Goal: Task Accomplishment & Management: Manage account settings

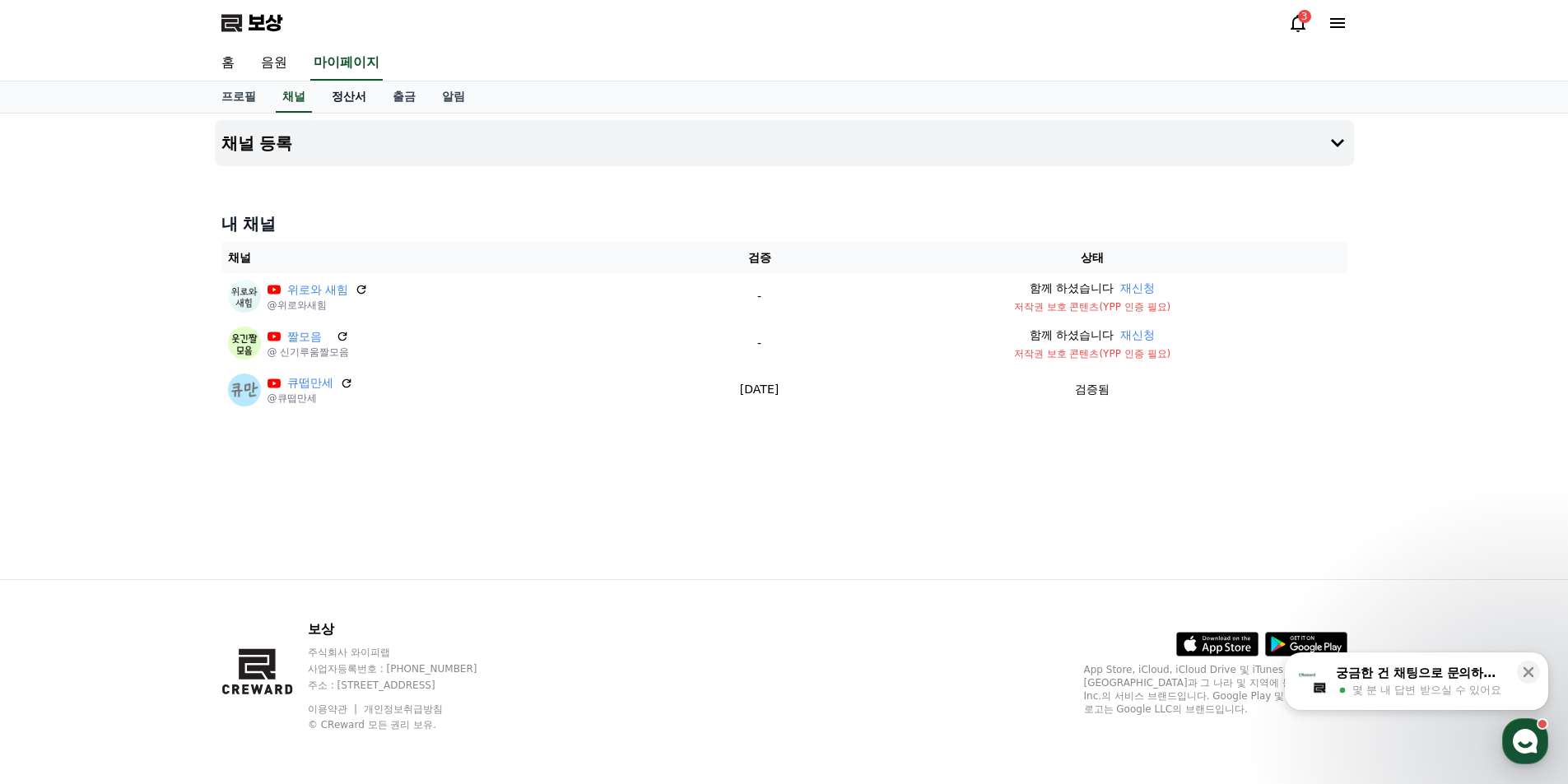
click at [329, 100] on link "정산서" at bounding box center [350, 98] width 61 height 32
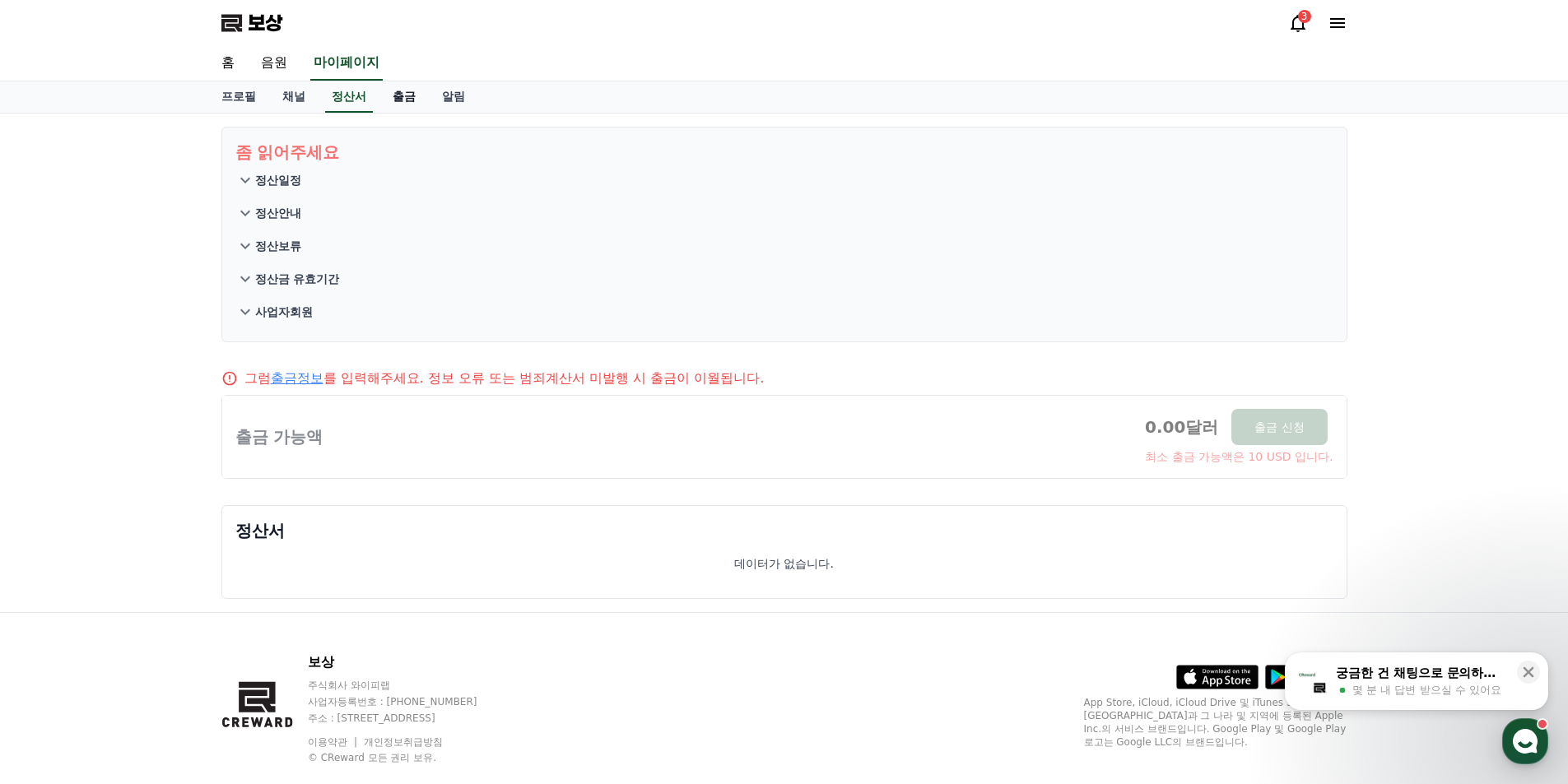
click at [395, 101] on font "출금" at bounding box center [404, 96] width 23 height 13
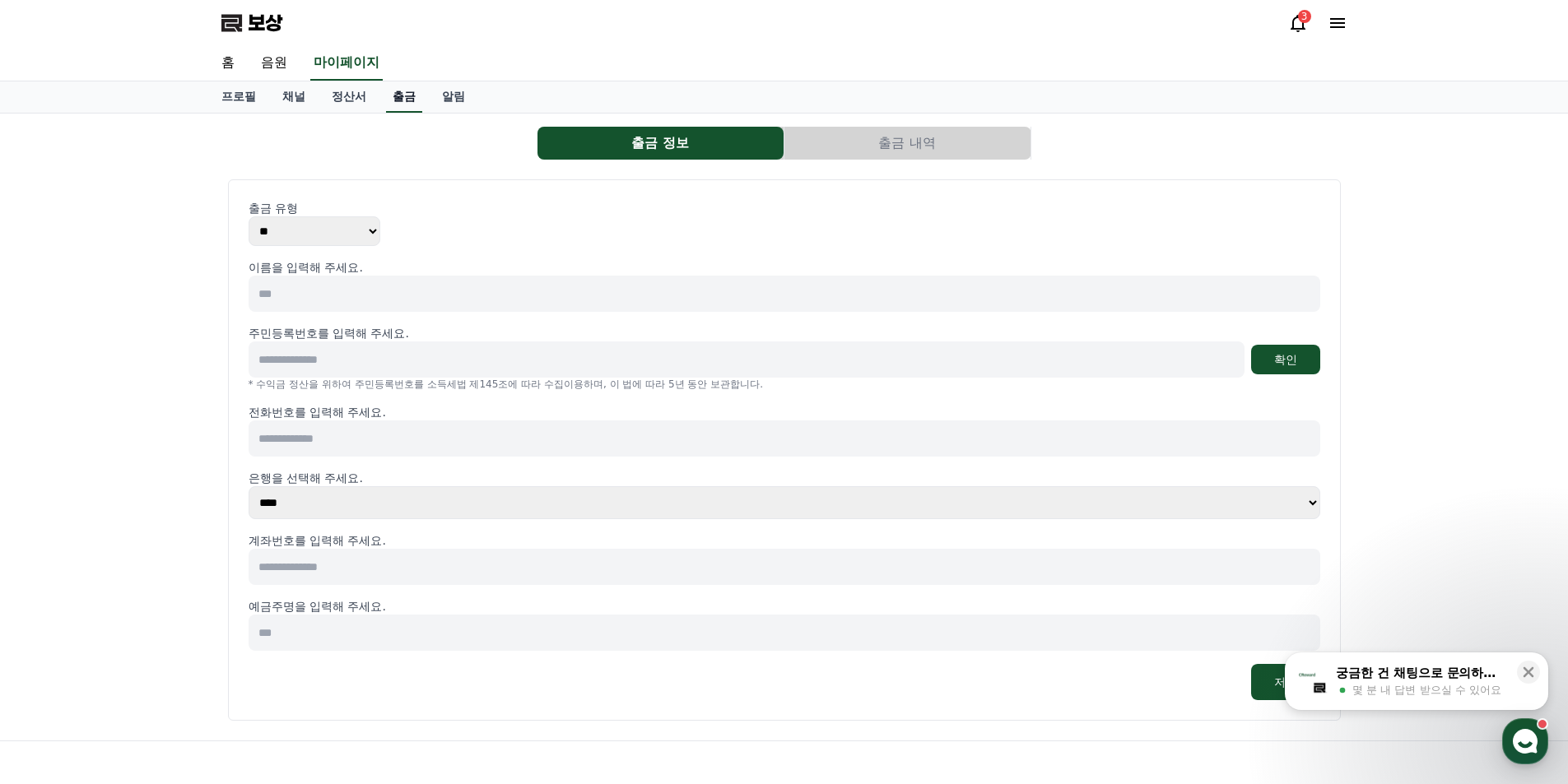
select select
click at [444, 101] on font "알림" at bounding box center [453, 96] width 23 height 13
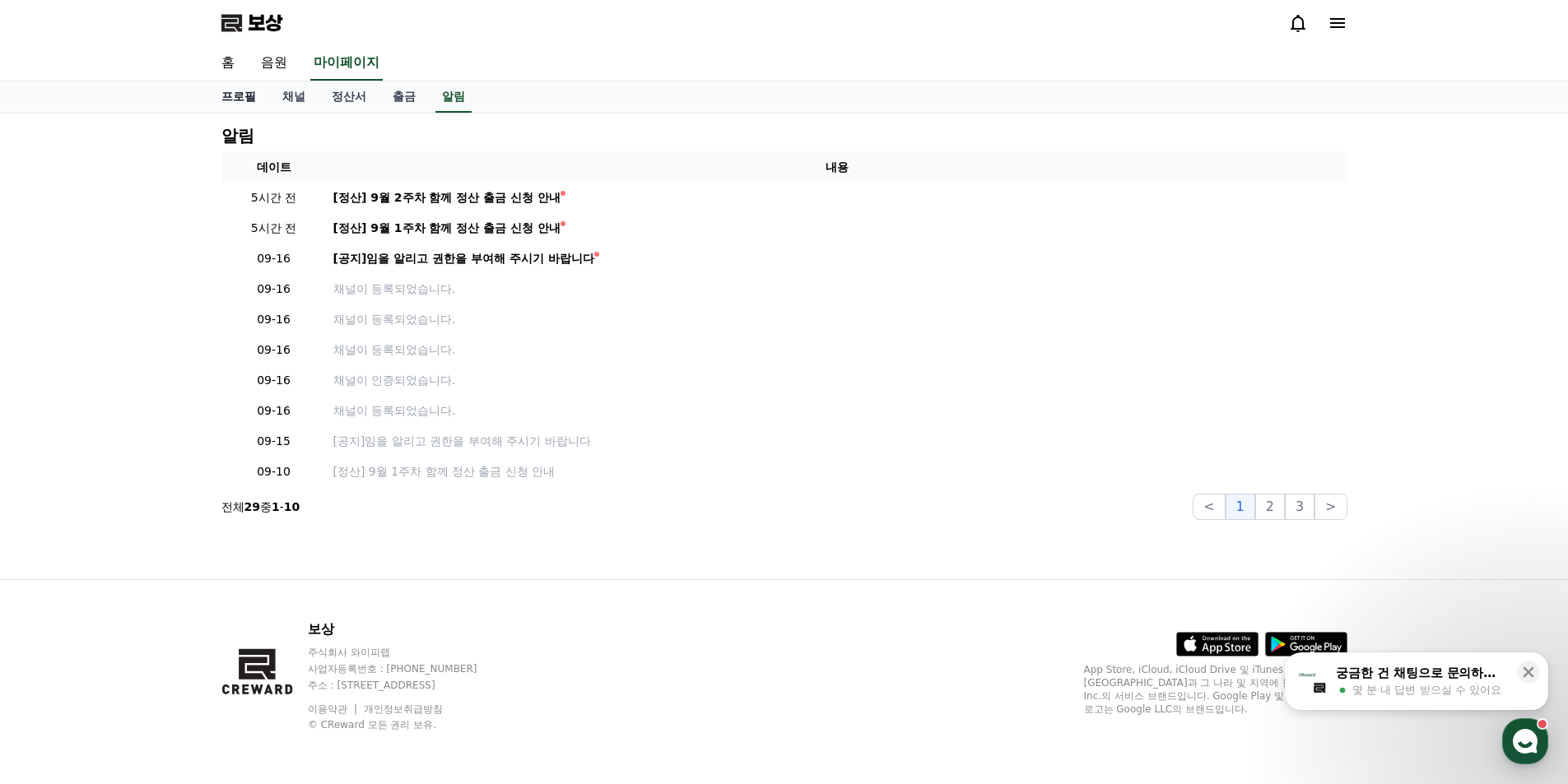
click at [230, 97] on font "프로필" at bounding box center [238, 96] width 35 height 13
select select "**********"
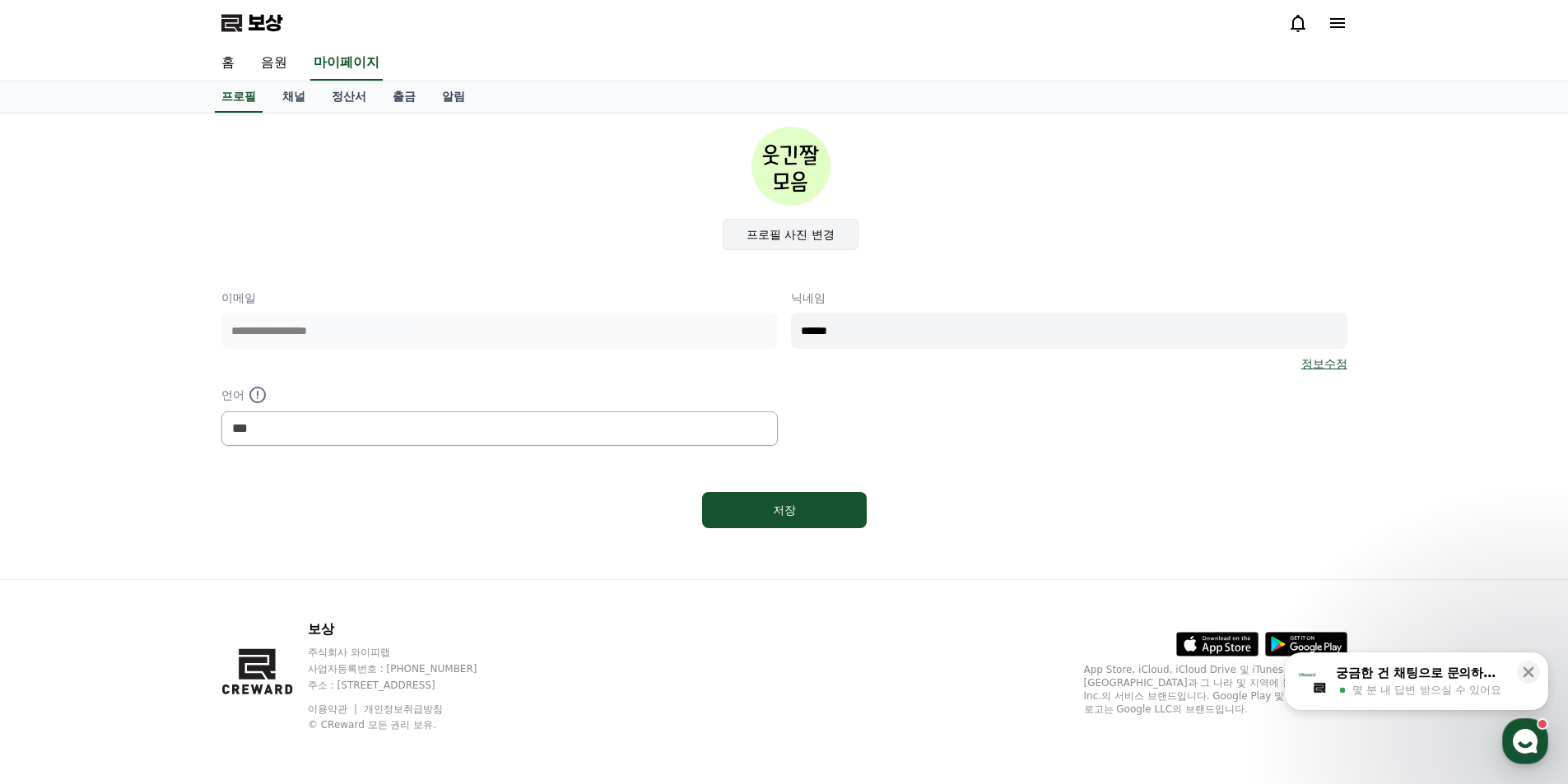
click at [760, 237] on font "프로필 사진 변경" at bounding box center [790, 234] width 88 height 13
click at [0, 0] on input "프로필 사진 변경" at bounding box center [0, 0] width 0 height 0
click at [823, 521] on button "저장" at bounding box center [784, 510] width 165 height 37
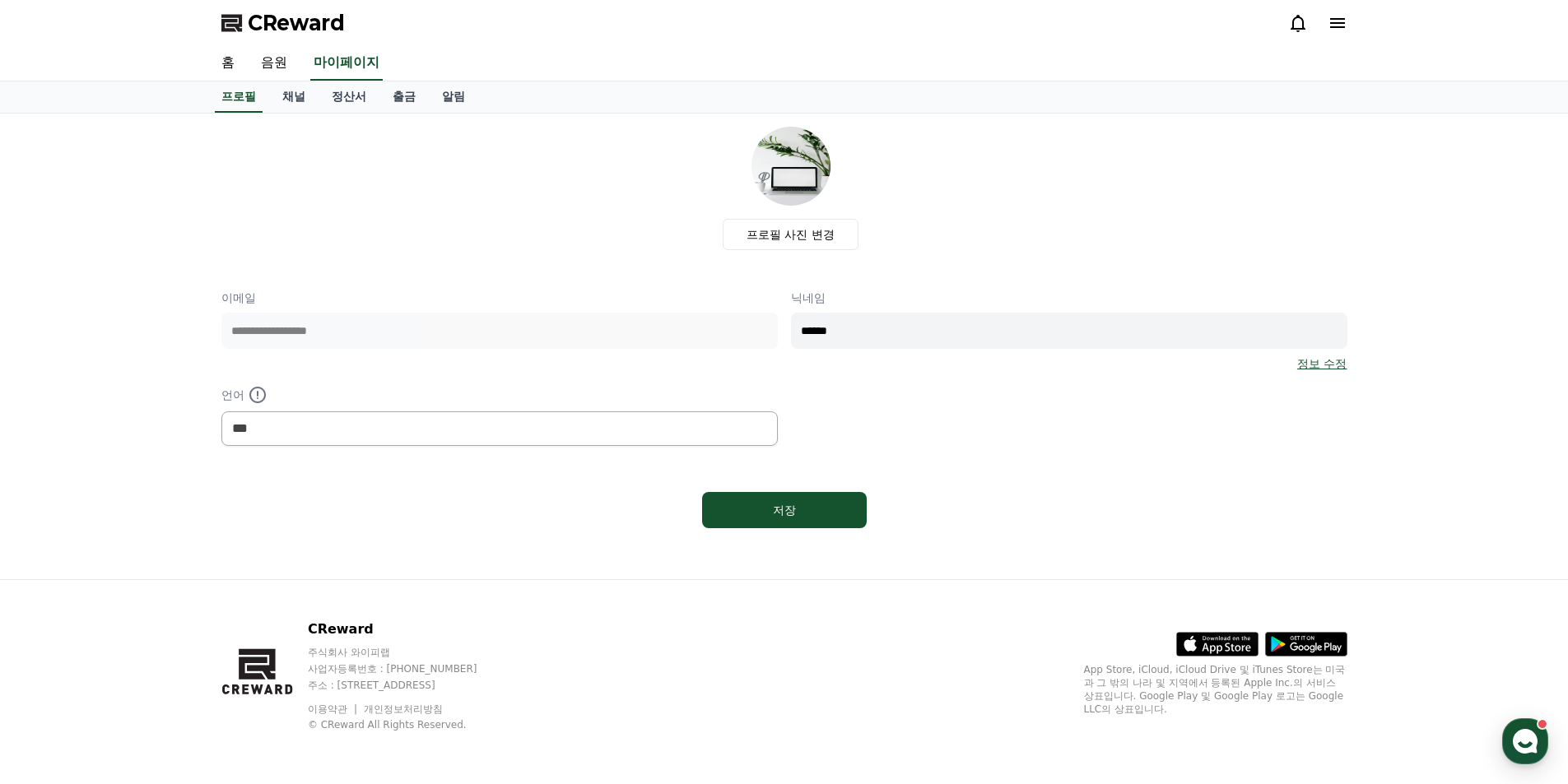
select select "**********"
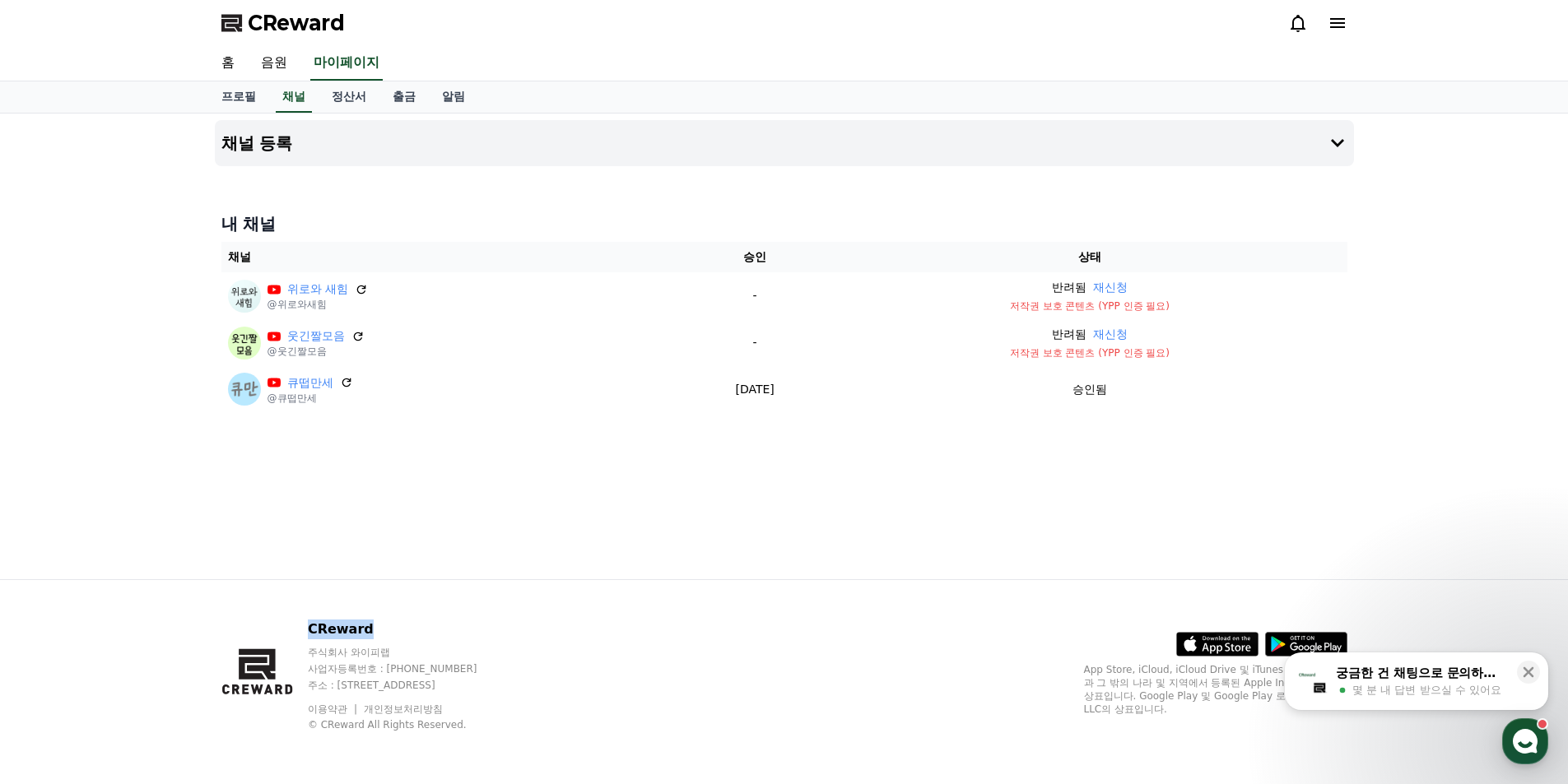
drag, startPoint x: 401, startPoint y: 627, endPoint x: 316, endPoint y: 623, distance: 85.1
click at [316, 623] on p "CReward" at bounding box center [408, 630] width 200 height 20
copy p "CReward"
